Goal: Task Accomplishment & Management: Complete application form

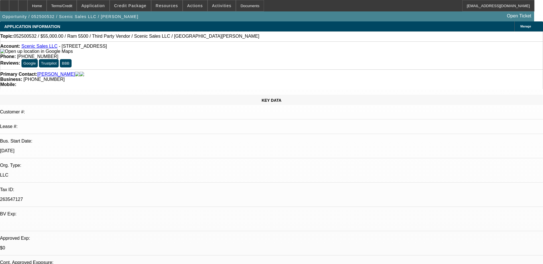
select select "0"
select select "3"
select select "0.1"
select select "4"
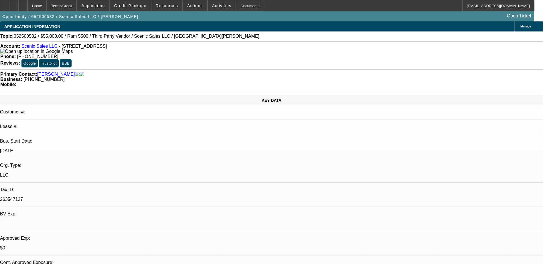
select select "0"
select select "3"
select select "0.1"
select select "4"
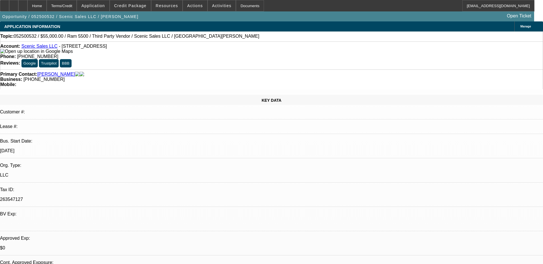
select select "0"
select select "0.1"
select select "4"
select select "0"
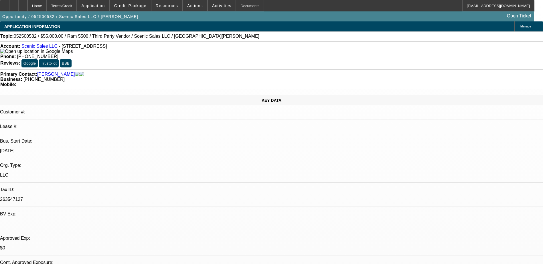
select select "0"
select select "3"
select select "0.1"
select select "4"
